Goal: Task Accomplishment & Management: Manage account settings

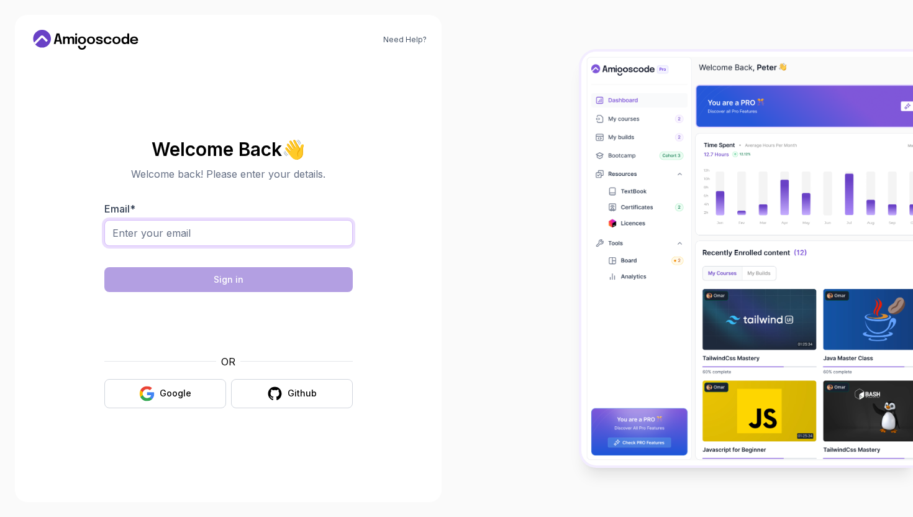
click at [228, 229] on input "Email *" at bounding box center [228, 233] width 248 height 26
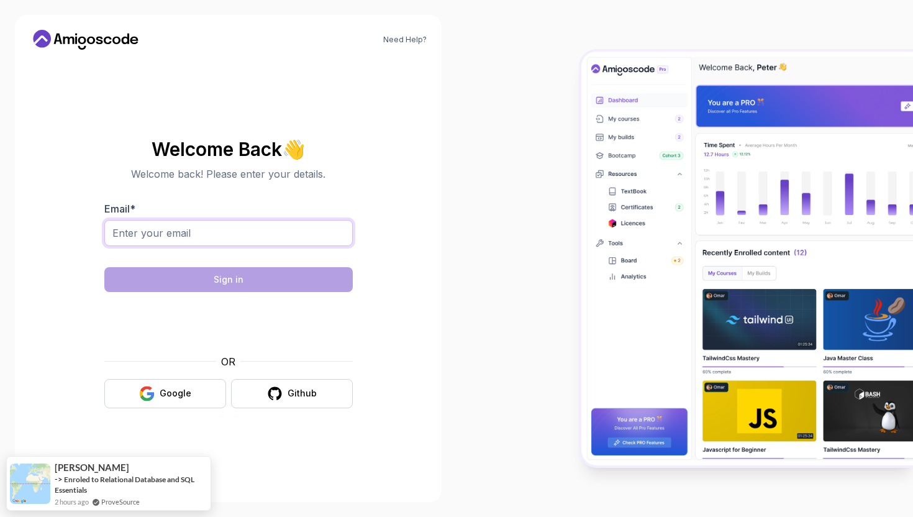
click at [199, 223] on input "Email *" at bounding box center [228, 233] width 248 height 26
type input "[EMAIL_ADDRESS][DOMAIN_NAME]"
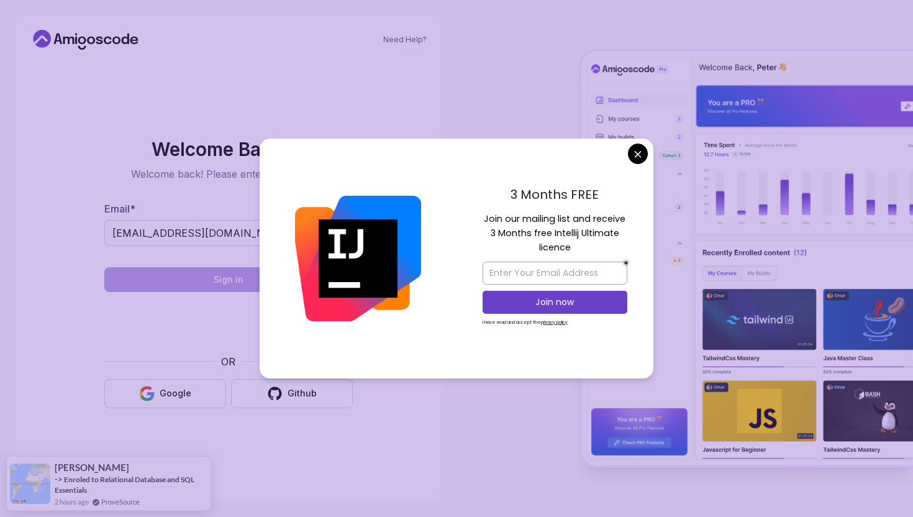
click at [635, 157] on body "Need Help? Welcome Back 👋 Welcome back! Please enter your details. Email * [EMA…" at bounding box center [456, 258] width 913 height 517
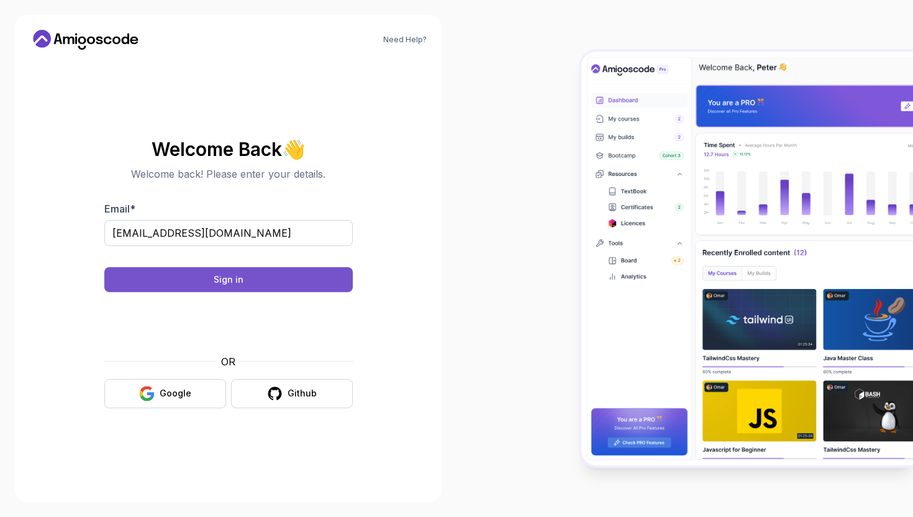
click at [237, 281] on div "Sign in" at bounding box center [229, 279] width 30 height 12
